Goal: Communication & Community: Answer question/provide support

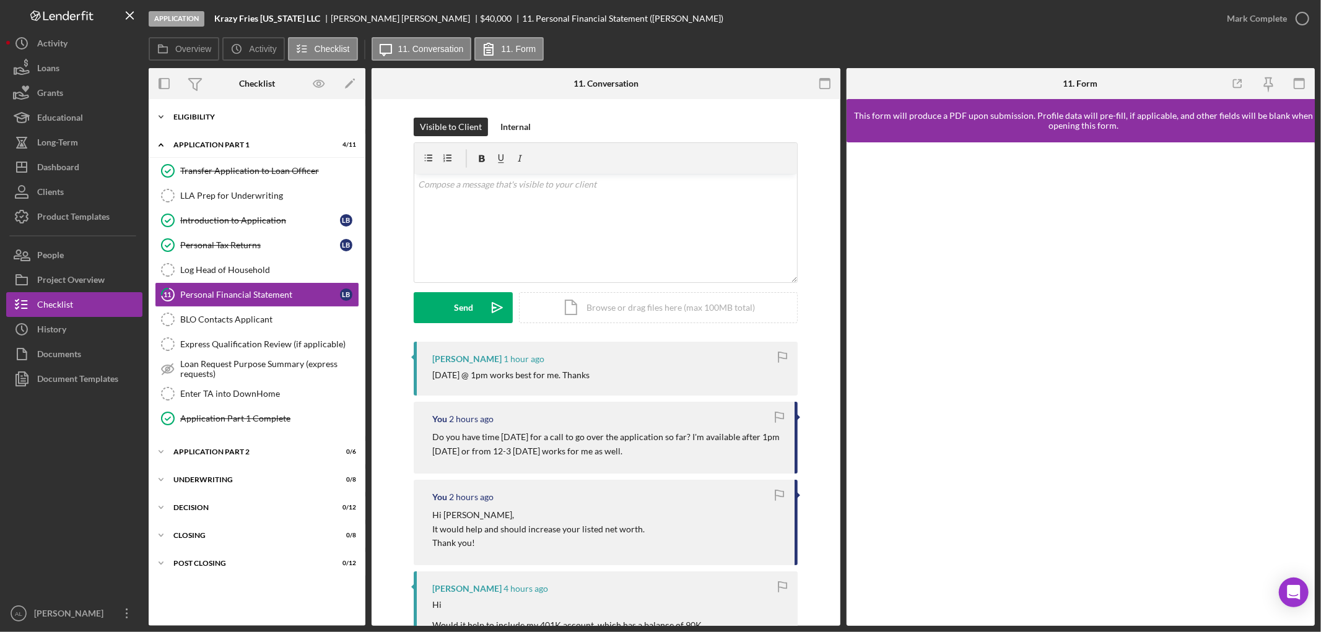
click at [274, 124] on div "Icon/Expander Eligibility 21 / 22" at bounding box center [257, 117] width 217 height 25
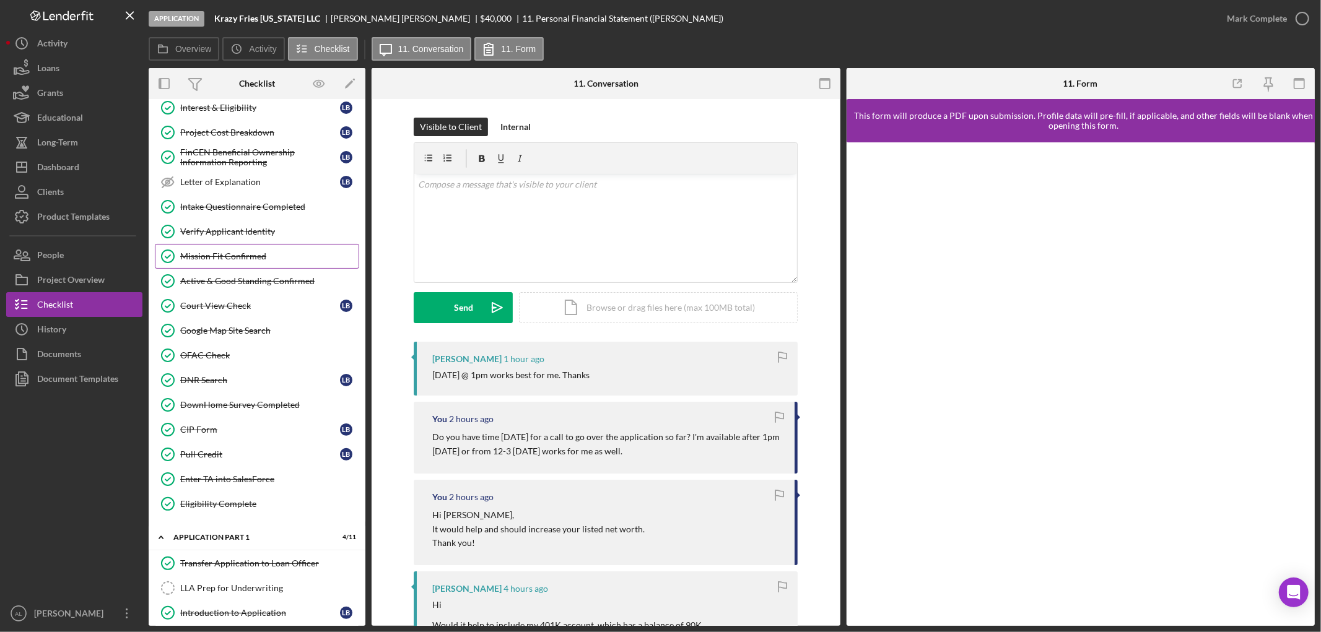
scroll to position [159, 0]
click at [79, 167] on button "Icon/Dashboard Dashboard" at bounding box center [74, 167] width 136 height 25
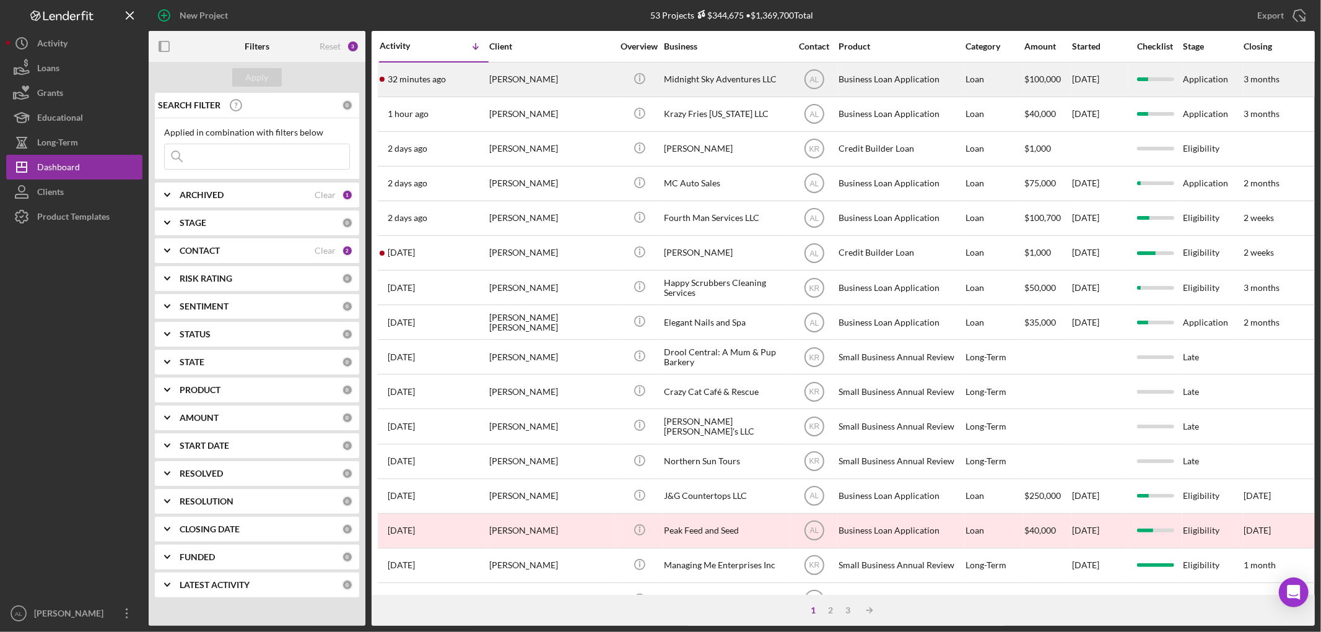
click at [534, 84] on div "[PERSON_NAME]" at bounding box center [551, 79] width 124 height 33
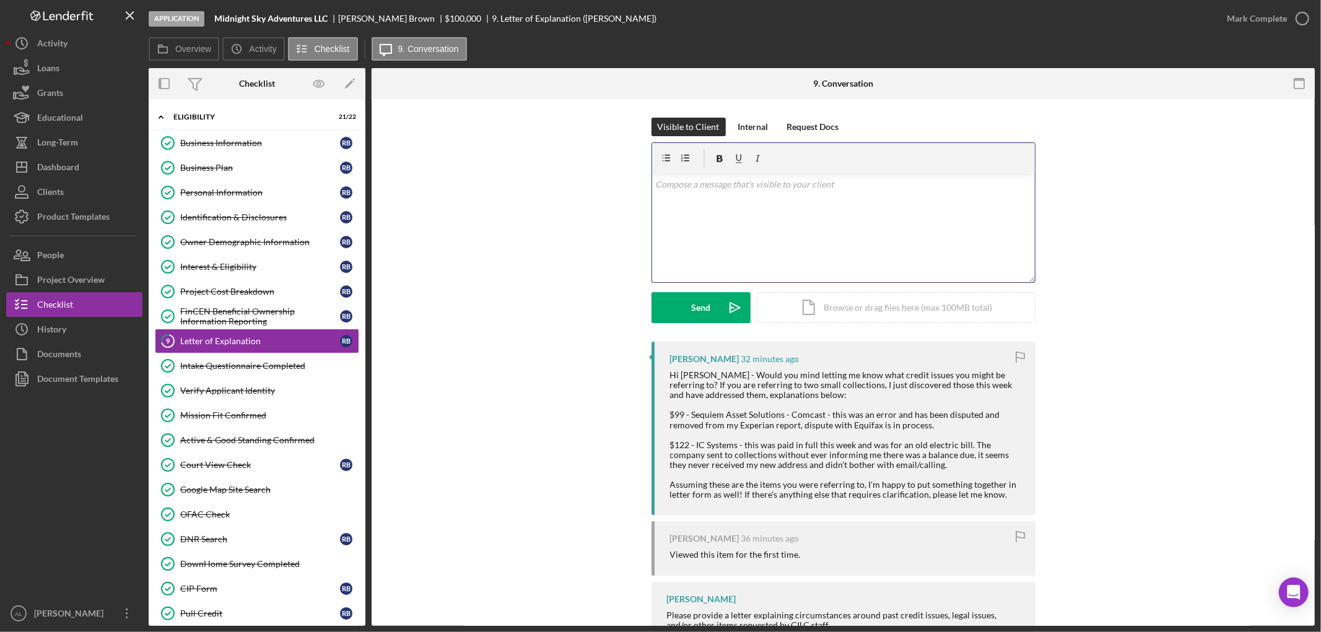
click at [756, 233] on div "v Color teal Color pink Remove color Add row above Add row below Add column bef…" at bounding box center [843, 228] width 383 height 108
drag, startPoint x: 986, startPoint y: 194, endPoint x: 545, endPoint y: 87, distance: 453.8
click at [545, 87] on div "9. Conversation 9 Letter of Explanation Visible to Client Internal Request Docs…" at bounding box center [843, 347] width 943 height 558
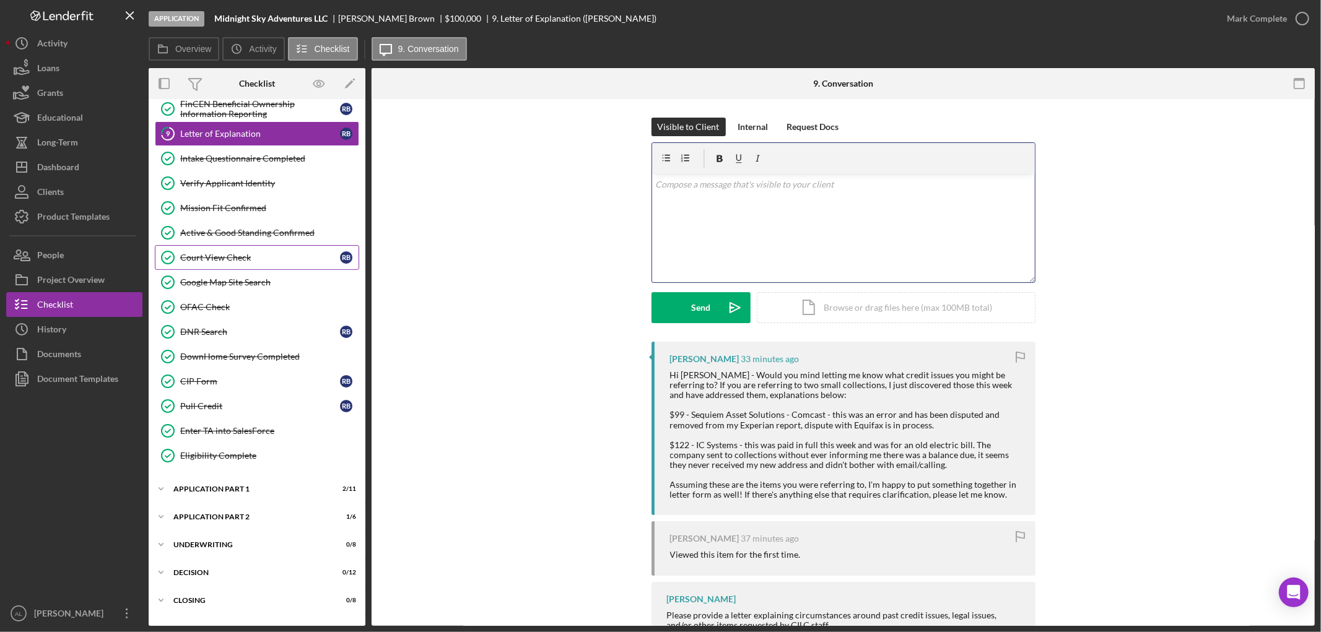
scroll to position [198, 0]
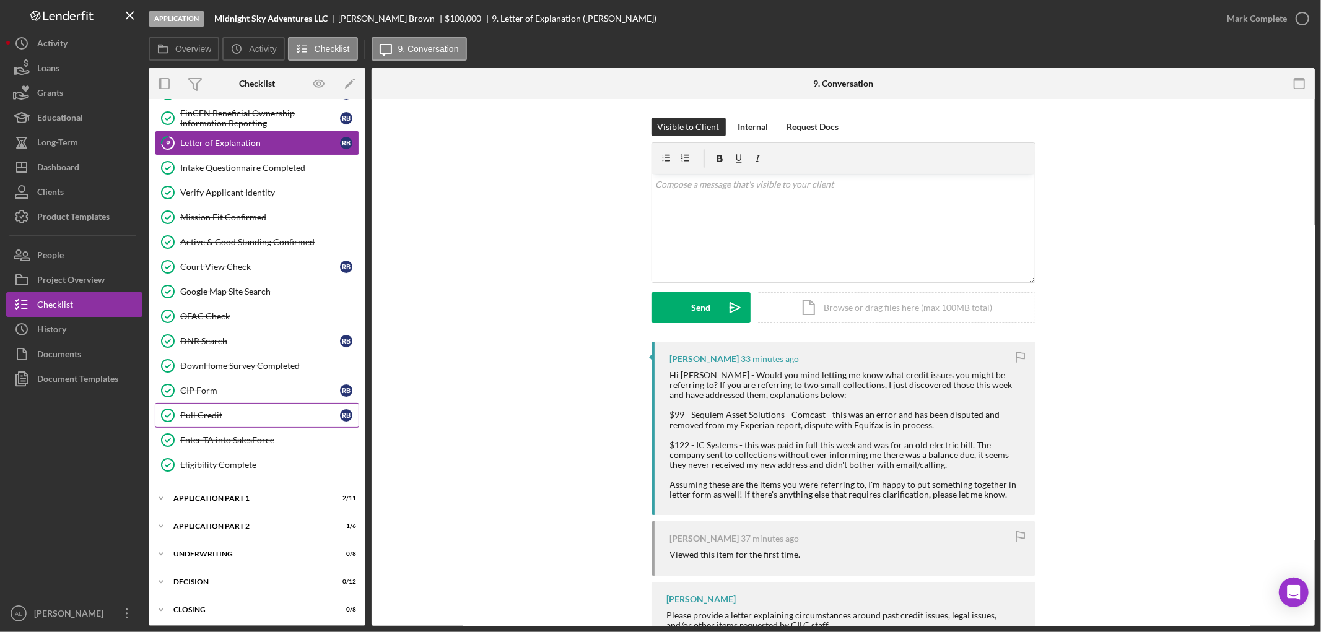
click at [255, 408] on link "Pull Credit Pull Credit R B" at bounding box center [257, 415] width 204 height 25
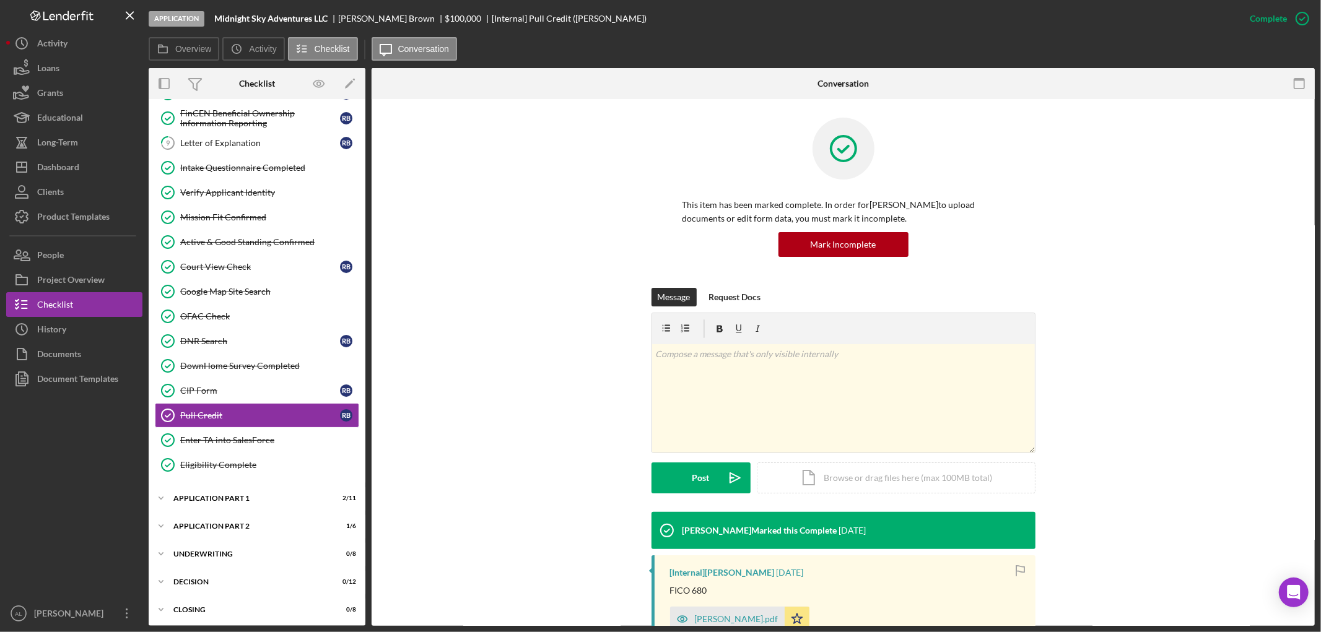
scroll to position [167, 0]
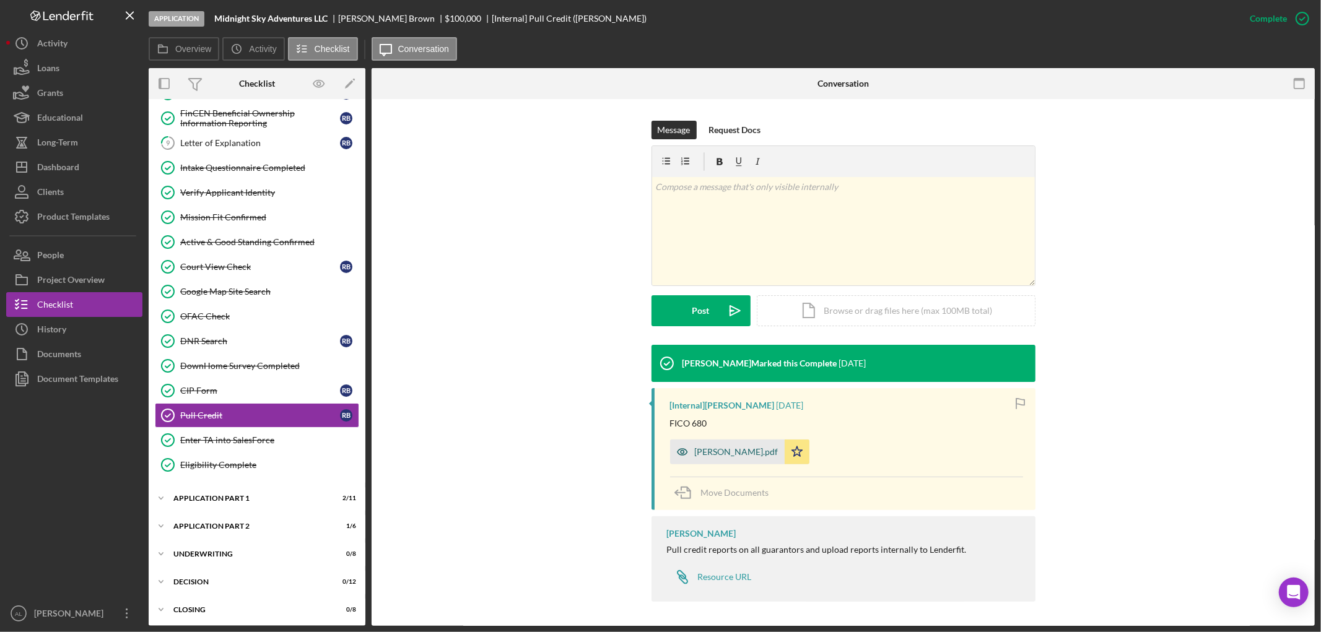
click at [699, 453] on div "CR - RB.pdf" at bounding box center [737, 452] width 84 height 10
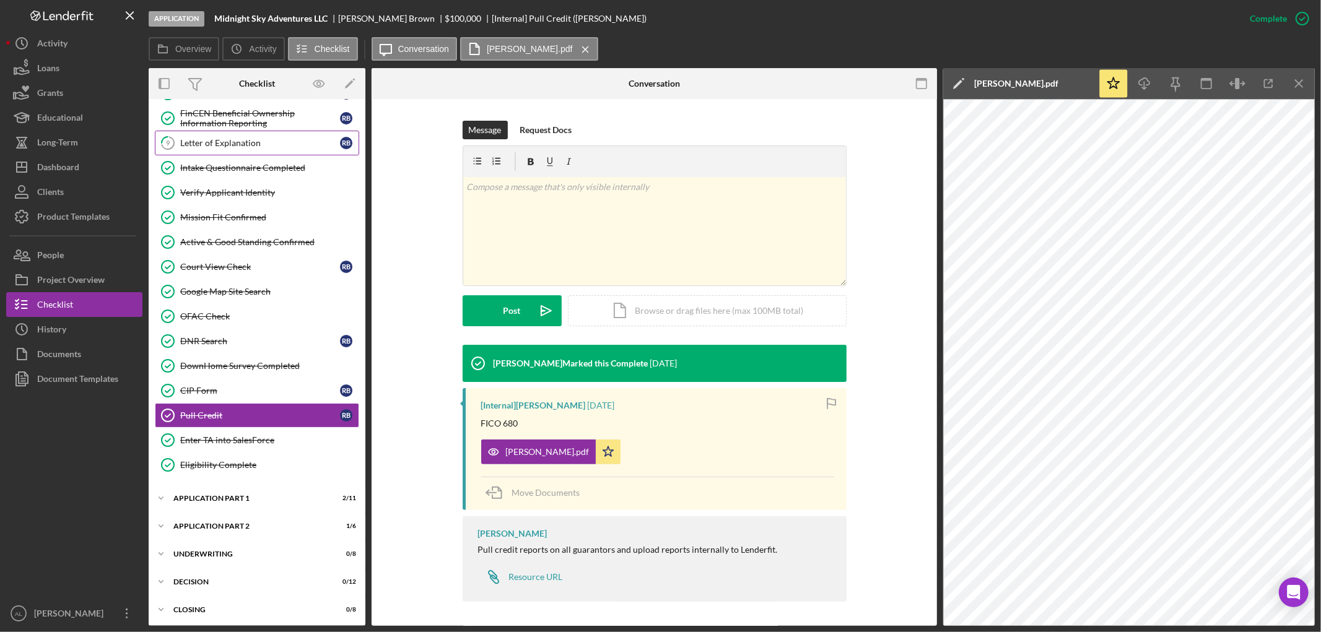
click at [287, 145] on div "Letter of Explanation" at bounding box center [260, 143] width 160 height 10
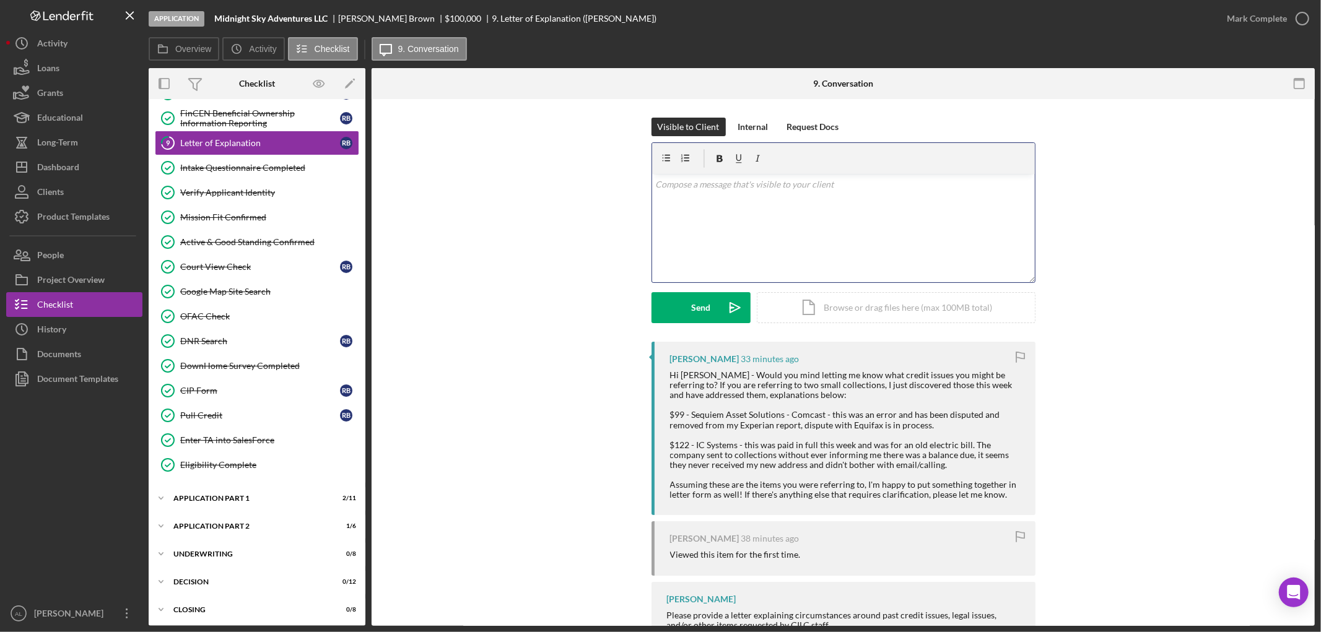
click at [744, 240] on div "v Color teal Color pink Remove color Add row above Add row below Add column bef…" at bounding box center [843, 228] width 383 height 108
click at [702, 204] on p "I apologize, the messaging below is a default setting once this section is unlo…" at bounding box center [843, 202] width 376 height 14
click at [940, 206] on p "The messaging below is a default setting once this section is unlocked." at bounding box center [843, 202] width 376 height 14
click at [927, 190] on p "Hi [PERSON_NAME]," at bounding box center [843, 185] width 376 height 14
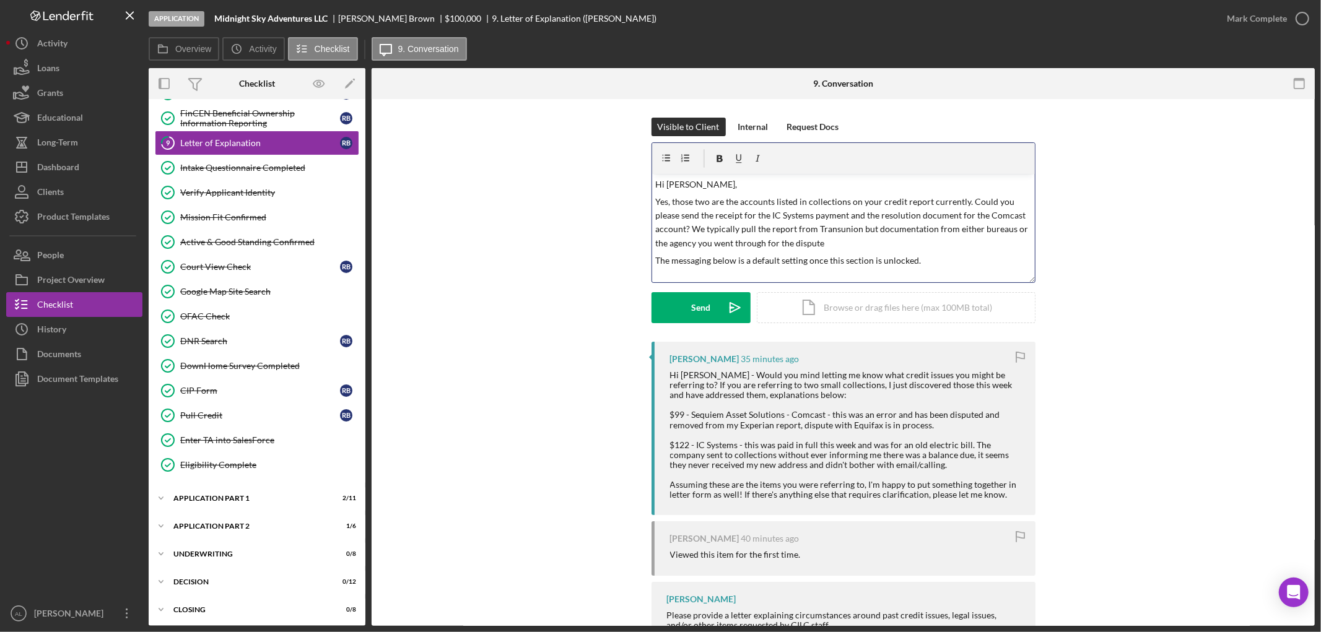
click at [767, 229] on p "Yes, those two are the accounts listed in collections on your credit report cur…" at bounding box center [843, 223] width 376 height 56
click at [865, 240] on p "Yes, those two are the accounts listed in collections on your credit report cur…" at bounding box center [843, 223] width 376 height 56
drag, startPoint x: 920, startPoint y: 255, endPoint x: 645, endPoint y: 256, distance: 275.0
click at [645, 256] on div "Visible to Client Internal Request Docs v Color teal Color pink Remove color Ad…" at bounding box center [843, 230] width 906 height 224
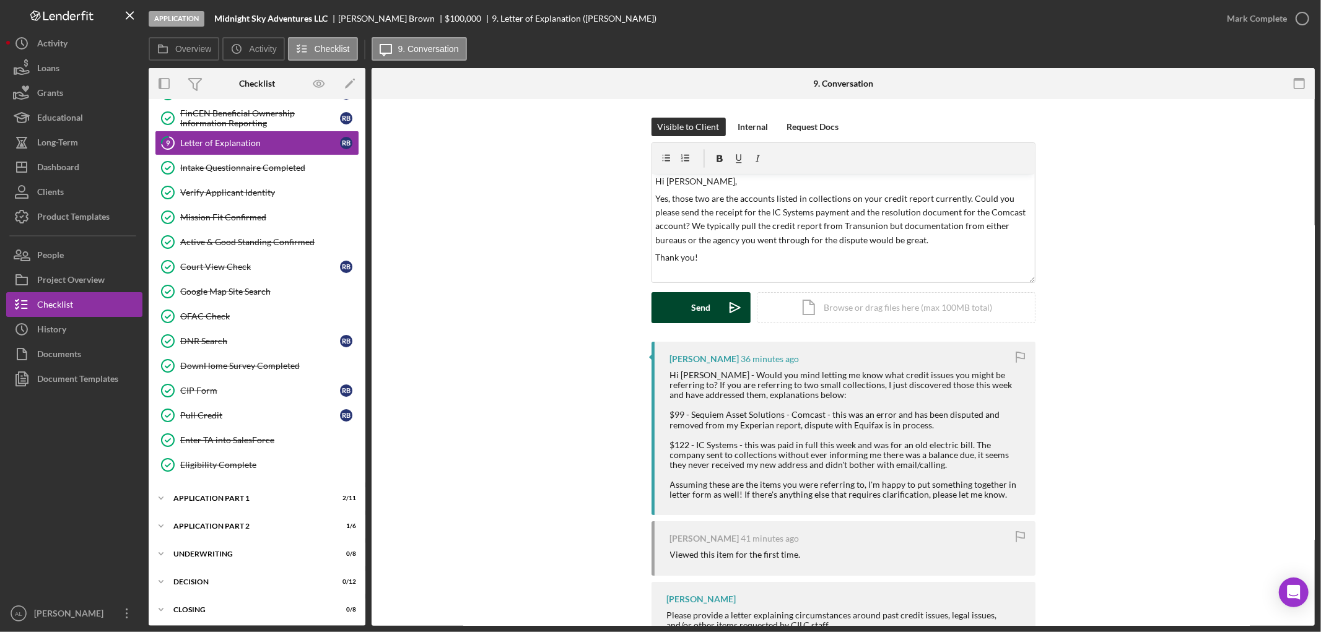
click at [701, 306] on div "Send" at bounding box center [700, 307] width 19 height 31
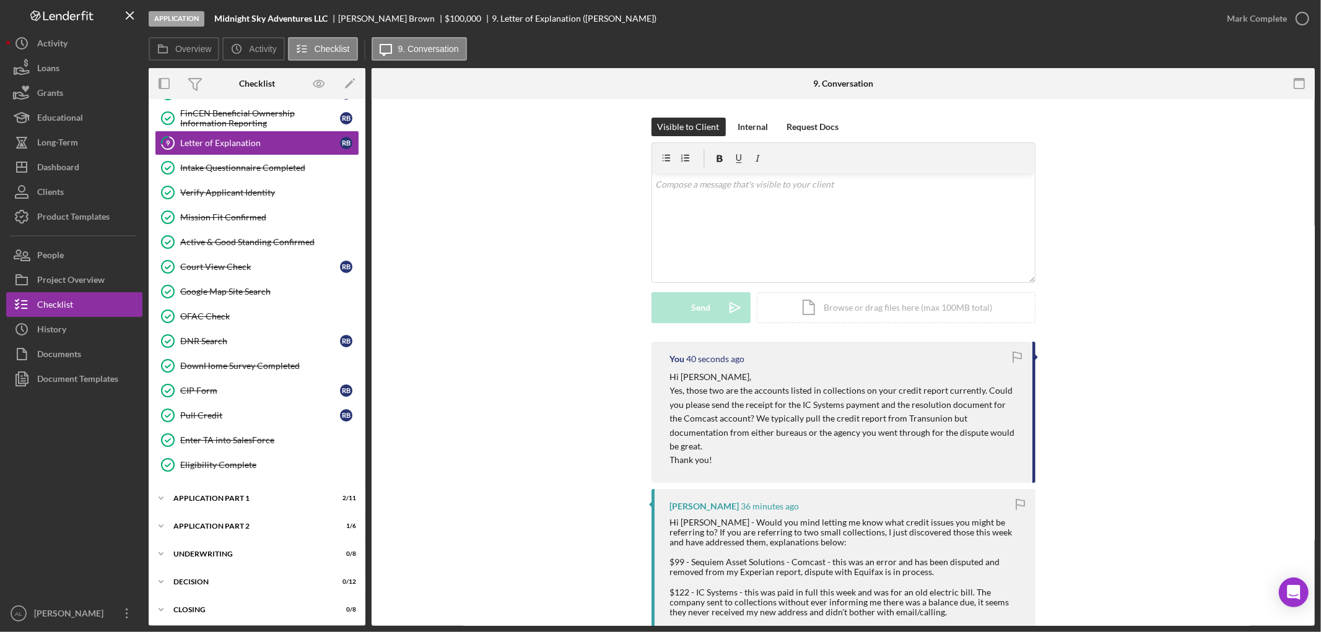
scroll to position [177, 0]
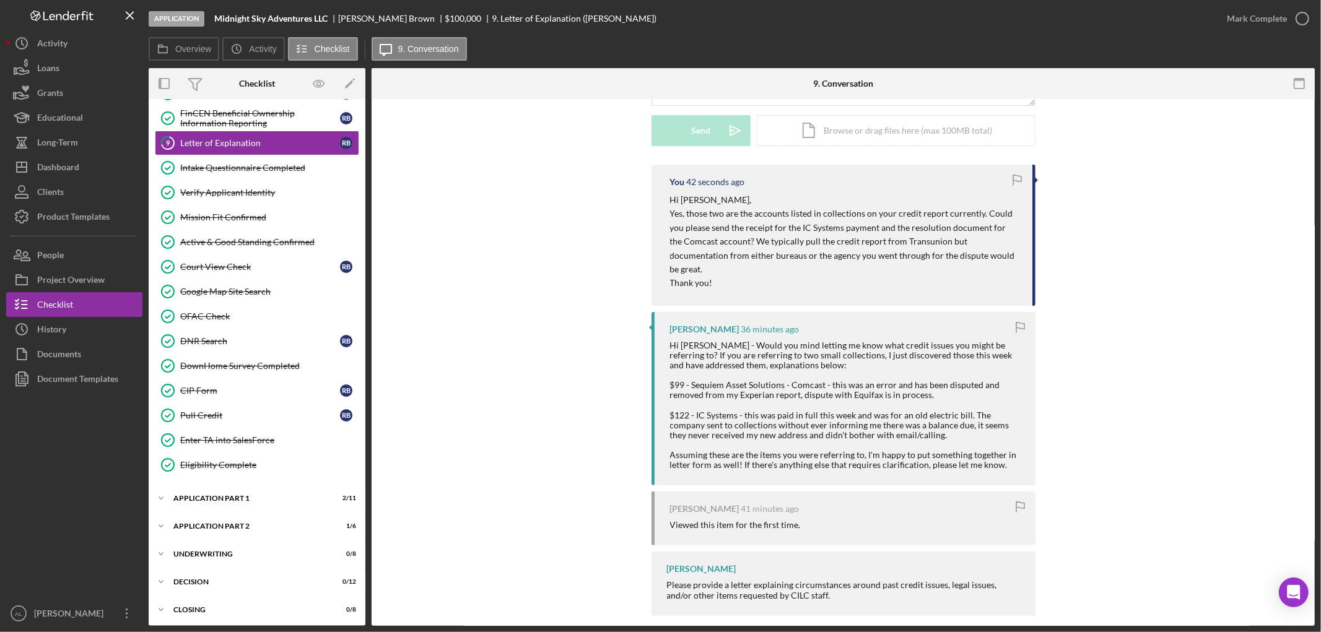
drag, startPoint x: 808, startPoint y: 579, endPoint x: 636, endPoint y: 567, distance: 172.0
click at [636, 567] on div "You 42 seconds ago Hi Ronald, Yes, those two are the accounts listed in collect…" at bounding box center [843, 394] width 906 height 458
copy div "Please provide a letter explaining circumstances around past credit issues, leg…"
click at [1155, 500] on div "You 2 minutes ago Hi Ronald, Yes, those two are the accounts listed in collecti…" at bounding box center [843, 394] width 906 height 458
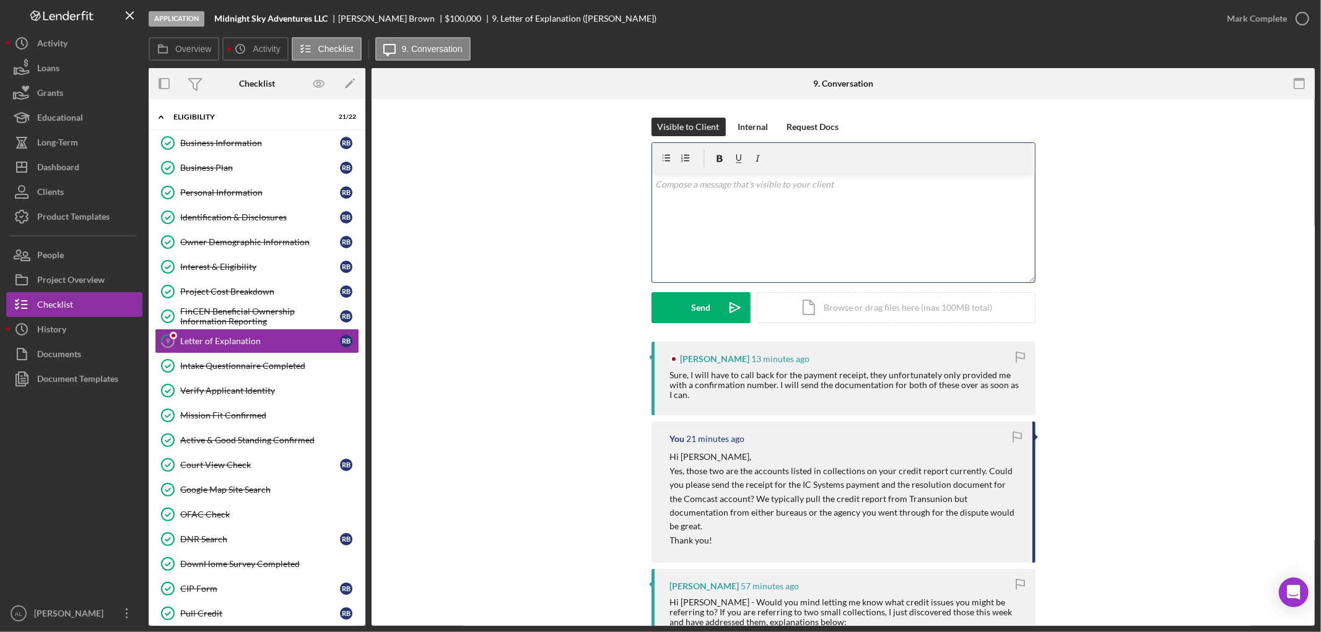
click at [721, 229] on div "v Color teal Color pink Remove color Add row above Add row below Add column bef…" at bounding box center [843, 228] width 383 height 108
drag, startPoint x: 707, startPoint y: 178, endPoint x: 583, endPoint y: 175, distance: 123.9
click at [583, 175] on div "Visible to Client Internal Request Docs v Color teal Color pink Remove color Ad…" at bounding box center [843, 230] width 906 height 224
click at [767, 183] on p "Did they send the confirmation via email? If so, we could use that as documenta…" at bounding box center [843, 185] width 376 height 14
click at [733, 315] on icon "Icon/icon-invite-send" at bounding box center [735, 307] width 31 height 31
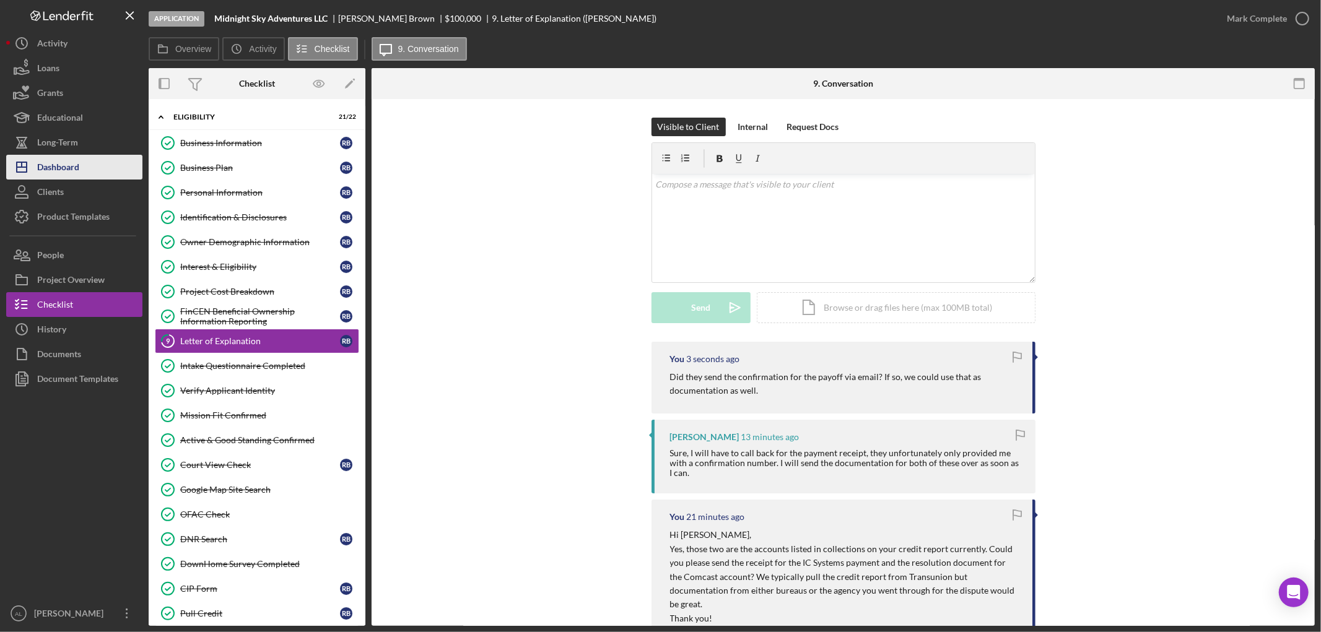
click at [69, 169] on div "Dashboard" at bounding box center [58, 169] width 42 height 28
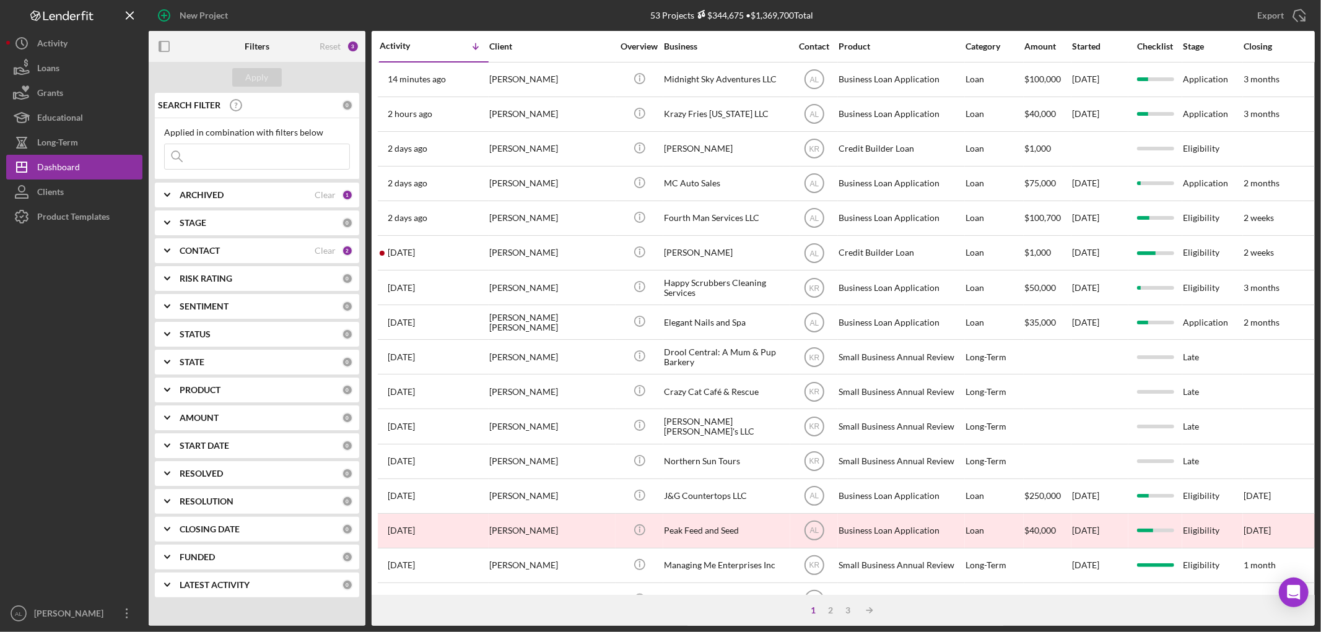
click at [417, 267] on div "[DATE] [PERSON_NAME]" at bounding box center [434, 253] width 108 height 33
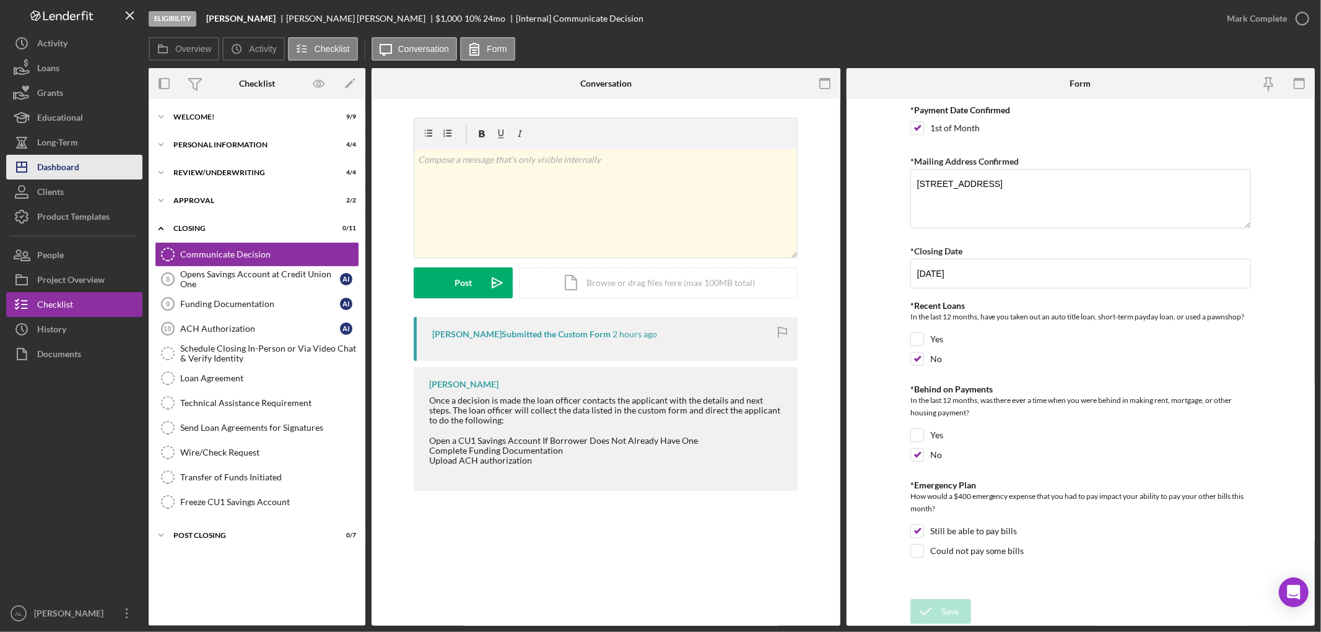
click at [78, 164] on div "Dashboard" at bounding box center [58, 169] width 42 height 28
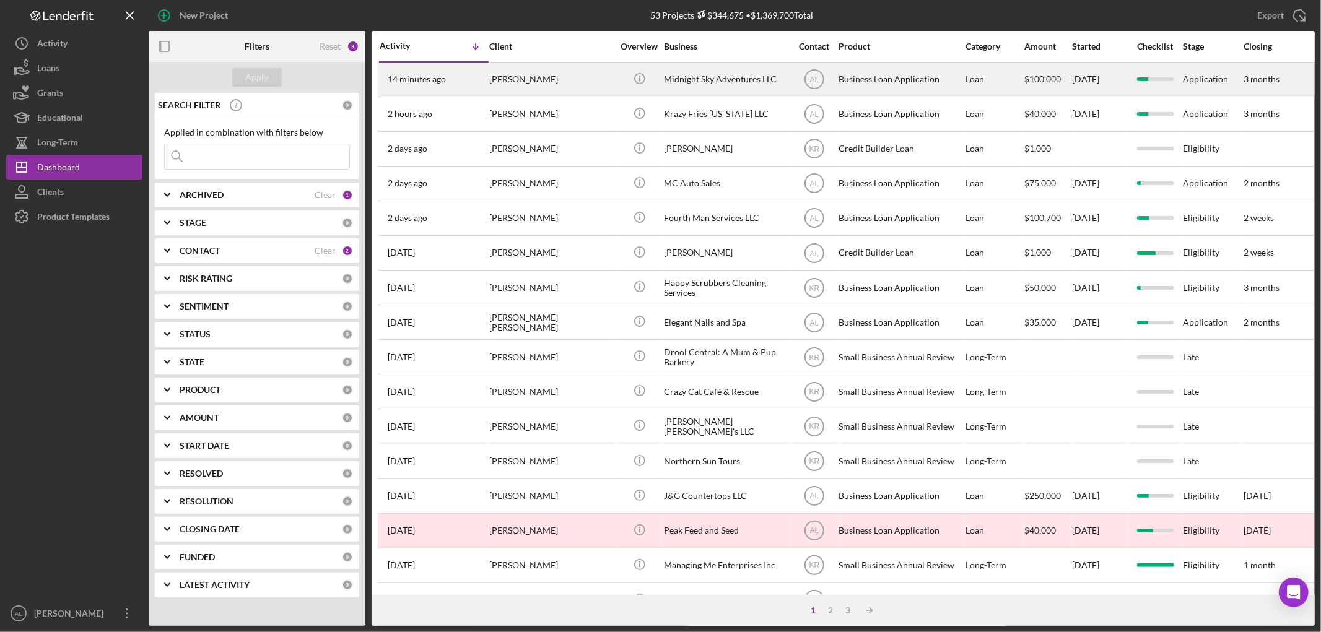
click at [550, 94] on div "[PERSON_NAME]" at bounding box center [551, 79] width 124 height 33
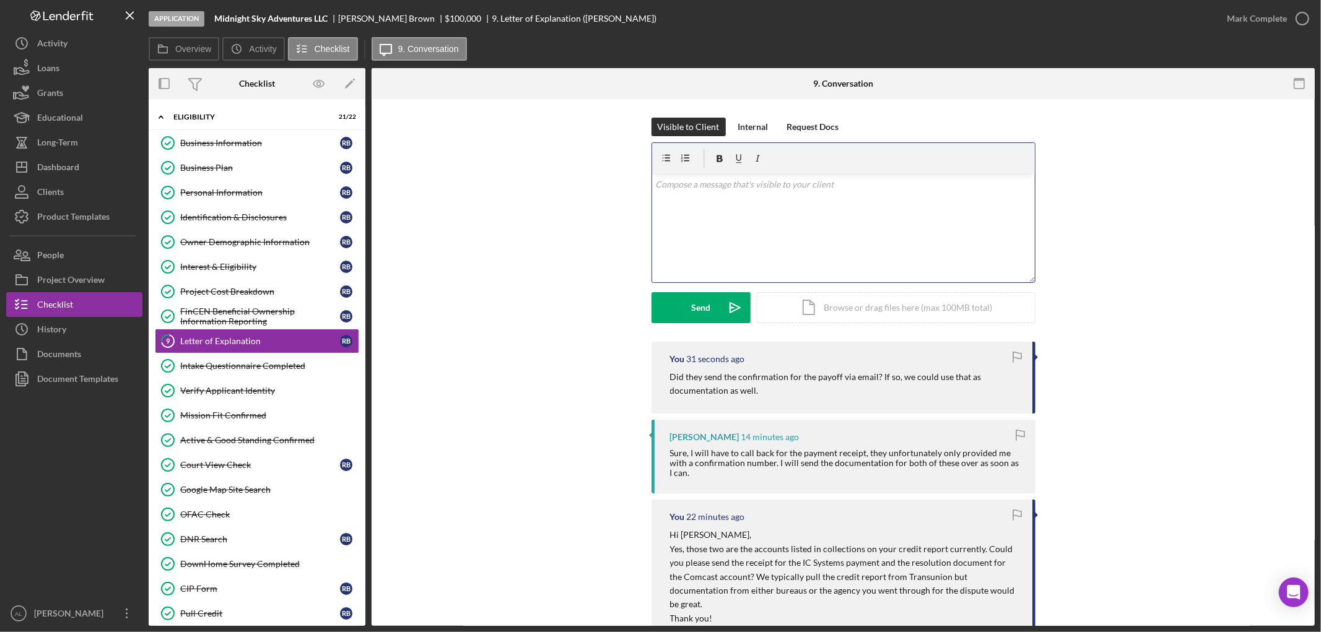
click at [770, 243] on div "v Color teal Color pink Remove color Add row above Add row below Add column bef…" at bounding box center [843, 228] width 383 height 108
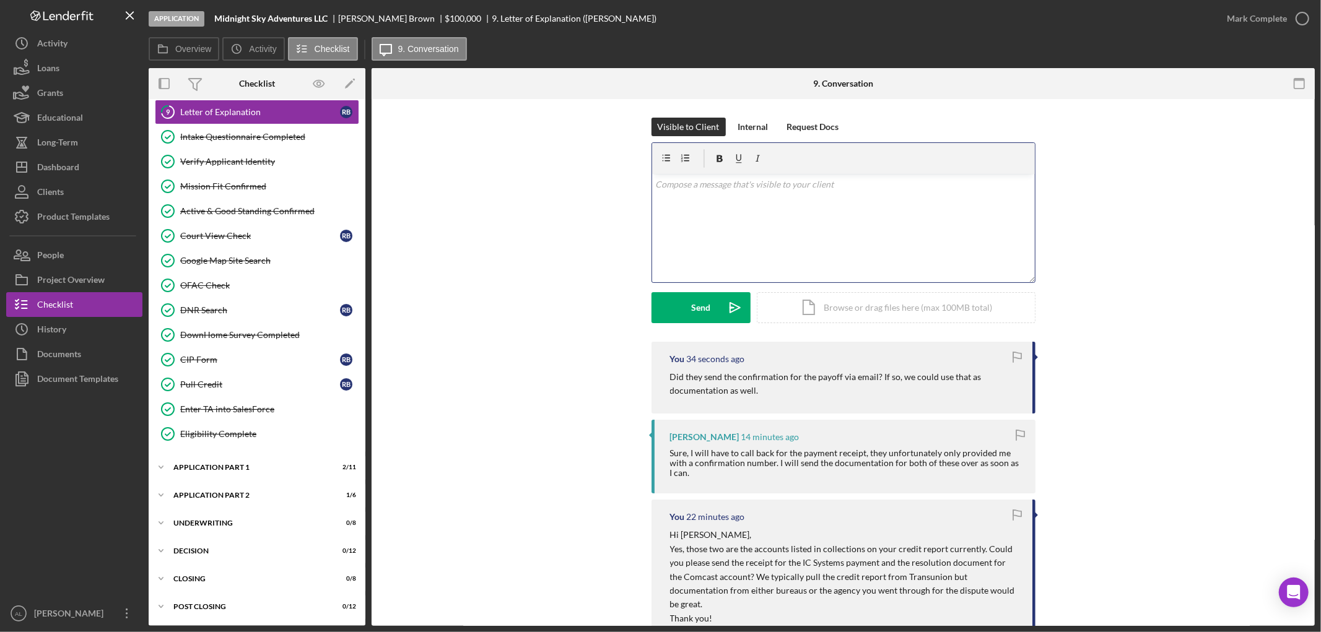
click at [694, 224] on div "v Color teal Color pink Remove color Add row above Add row below Add column bef…" at bounding box center [843, 228] width 383 height 108
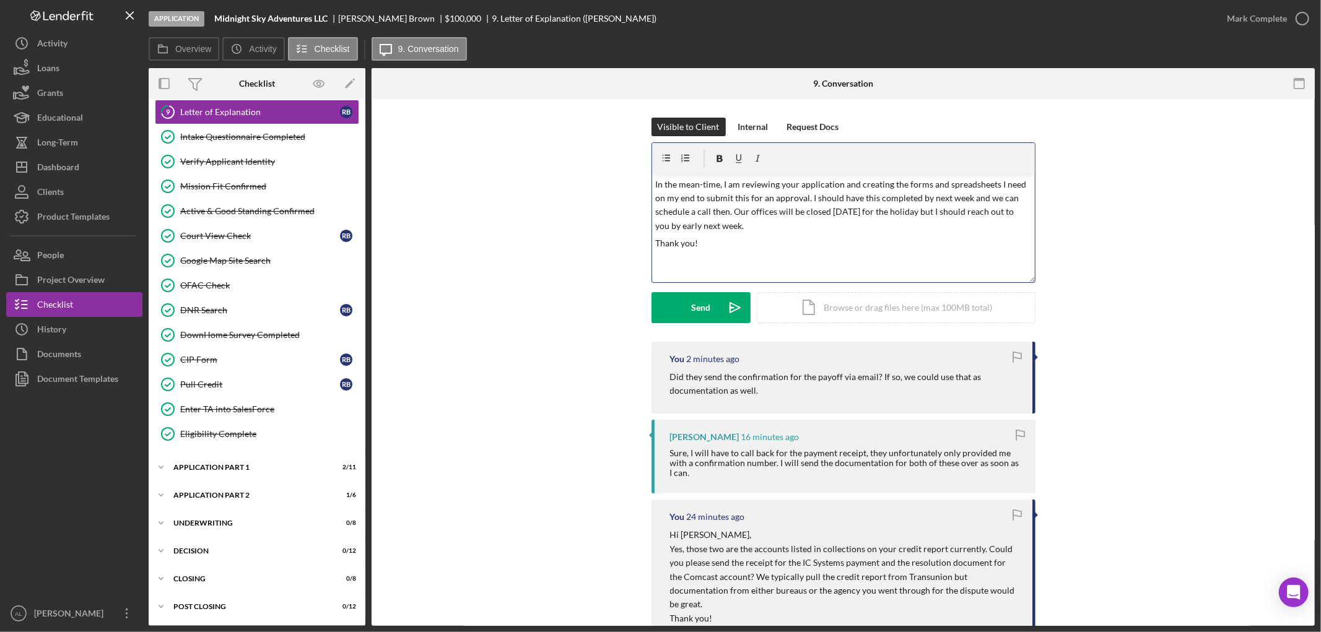
click at [723, 211] on p "In the mean-time, I am reviewing your application and creating the forms and sp…" at bounding box center [843, 206] width 376 height 56
click at [726, 212] on p "In the mean-time, I am reviewing your application and creating the forms and sp…" at bounding box center [843, 206] width 376 height 56
click at [788, 252] on p "Thank you!" at bounding box center [843, 257] width 376 height 14
click at [692, 224] on p "In the mean-time, I am reviewing your application and creating the forms and sp…" at bounding box center [843, 212] width 376 height 69
click at [754, 227] on p "In the mean-time, I am reviewing your application and creating the forms and sp…" at bounding box center [843, 212] width 376 height 69
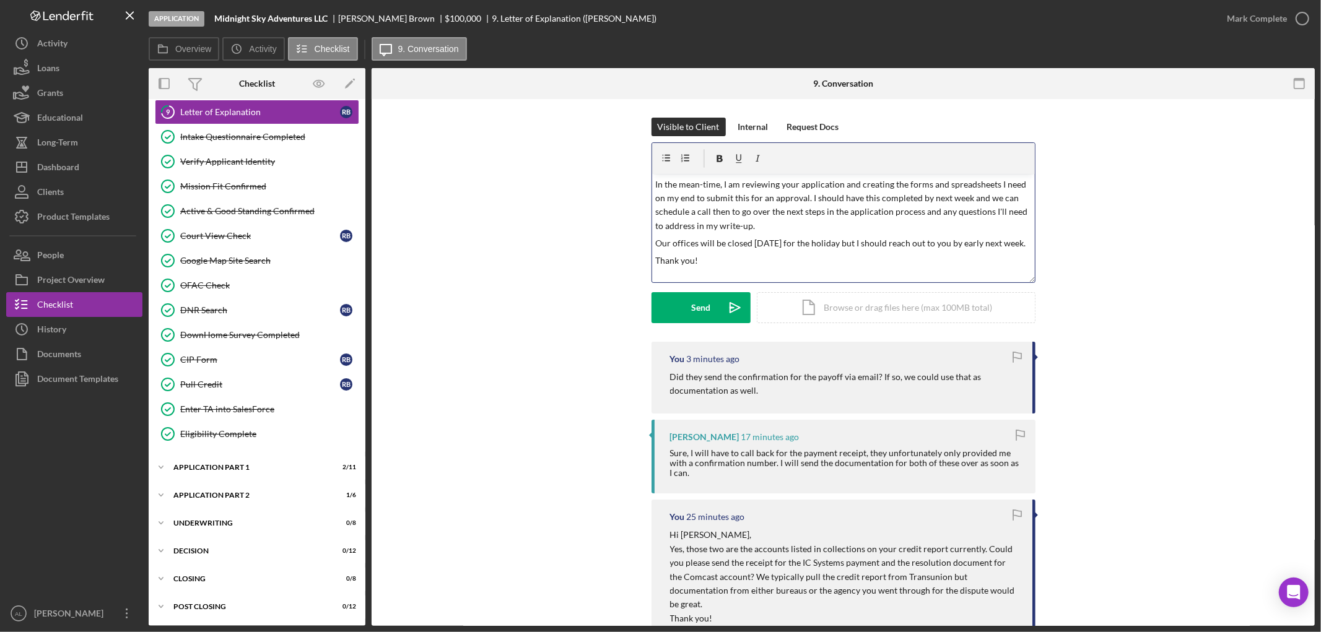
click at [775, 248] on p "Our offices will be closed [DATE] for the holiday but I should reach out to you…" at bounding box center [843, 244] width 376 height 14
click at [738, 250] on p "Our offices will be closed [DATE] for the holiday but I should reach out to you…" at bounding box center [843, 244] width 376 height 14
click at [692, 297] on div "Send" at bounding box center [700, 307] width 19 height 31
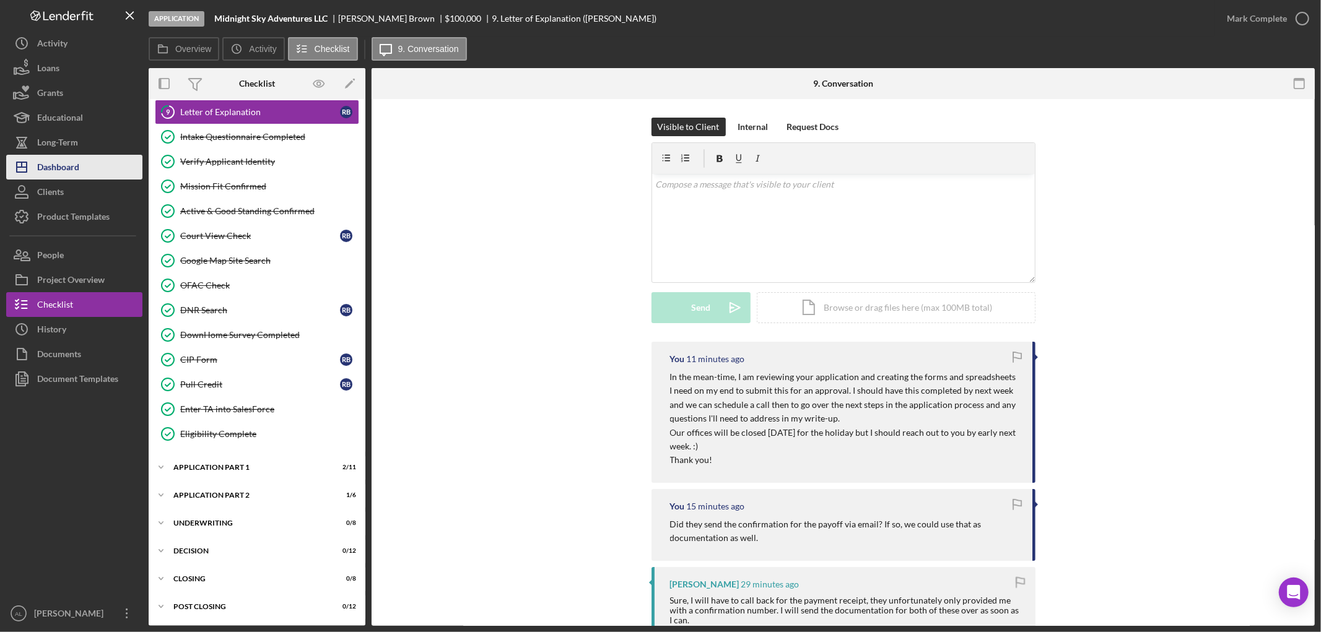
click at [88, 164] on button "Icon/Dashboard Dashboard" at bounding box center [74, 167] width 136 height 25
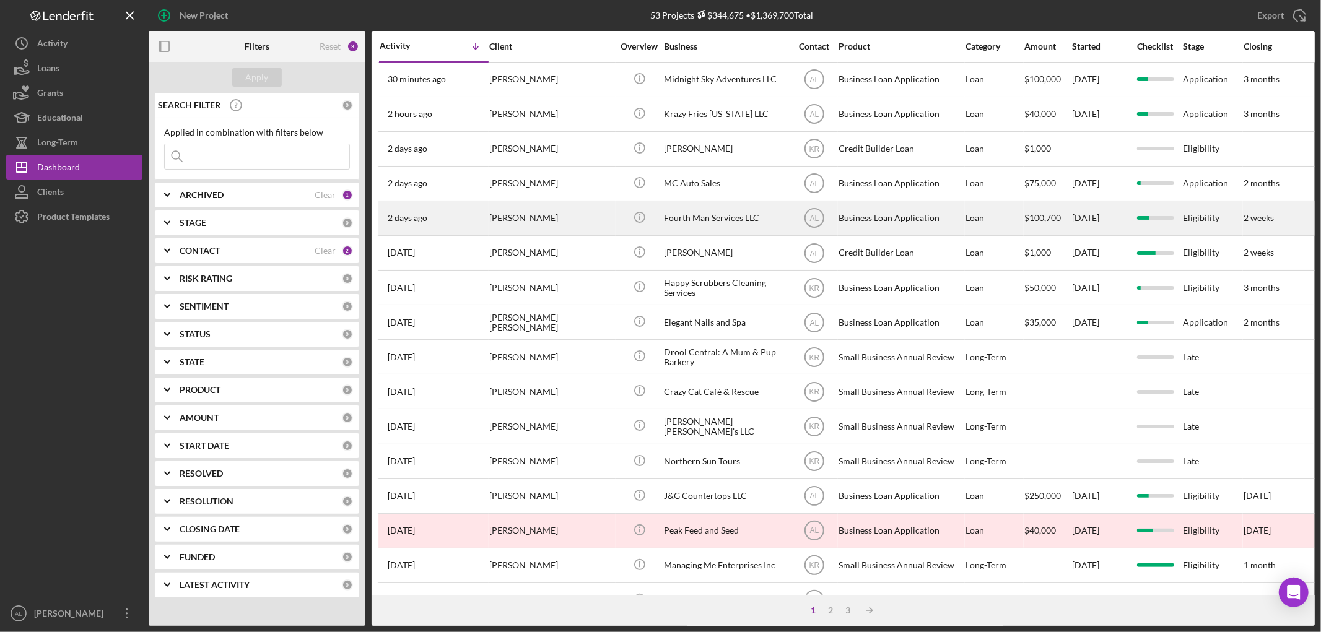
click at [454, 211] on div "[DATE] [PERSON_NAME]" at bounding box center [434, 218] width 108 height 33
